Goal: Navigation & Orientation: Find specific page/section

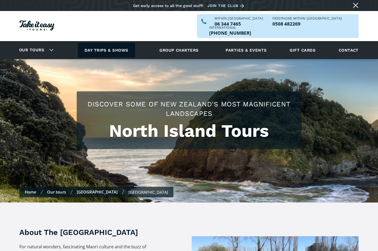
click at [94, 43] on link "Day trips & shows" at bounding box center [106, 50] width 57 height 15
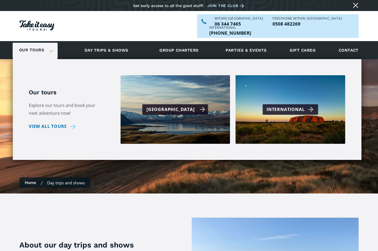
click at [162, 106] on div "[GEOGRAPHIC_DATA]" at bounding box center [175, 110] width 59 height 8
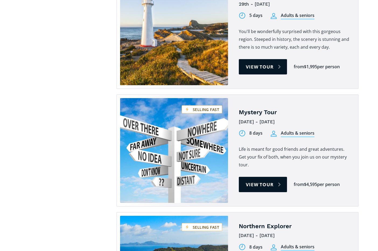
scroll to position [1103, 0]
